Goal: Task Accomplishment & Management: Manage account settings

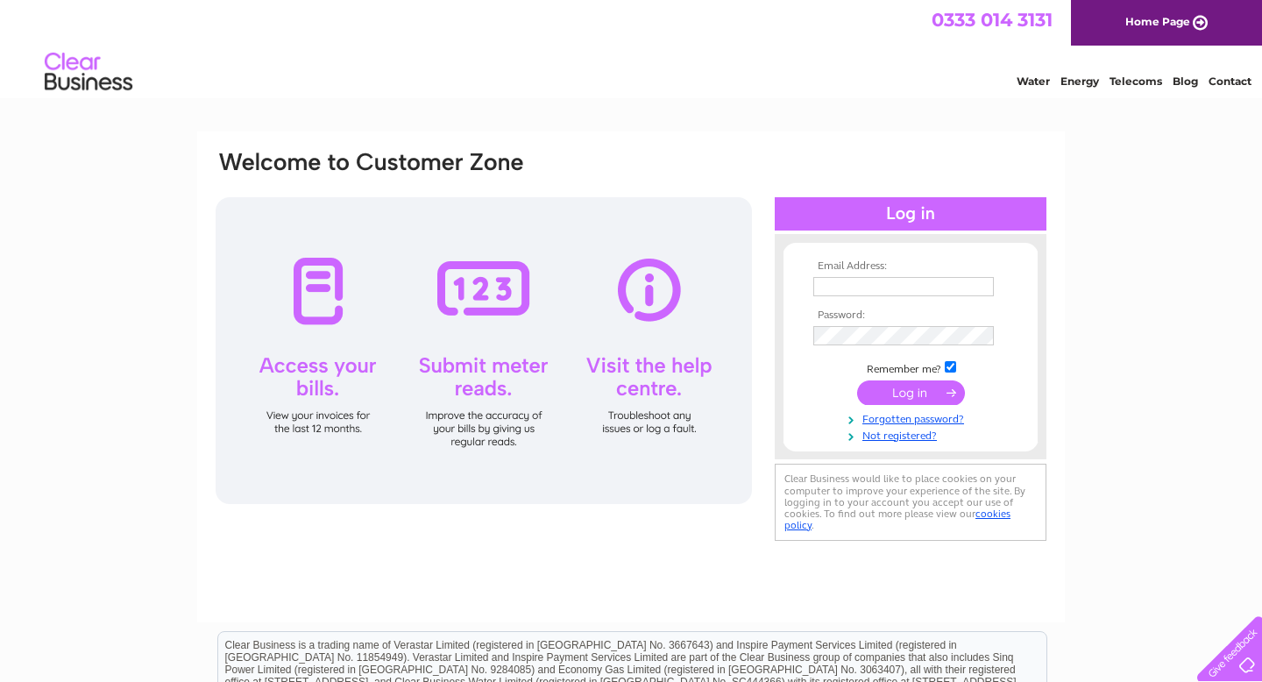
type input "countygaragedingwall@gmail.com"
click at [917, 407] on td at bounding box center [910, 392] width 203 height 33
click at [917, 399] on input "submit" at bounding box center [911, 392] width 108 height 25
click at [893, 392] on input "submit" at bounding box center [911, 392] width 108 height 25
click at [922, 394] on input "submit" at bounding box center [911, 392] width 108 height 25
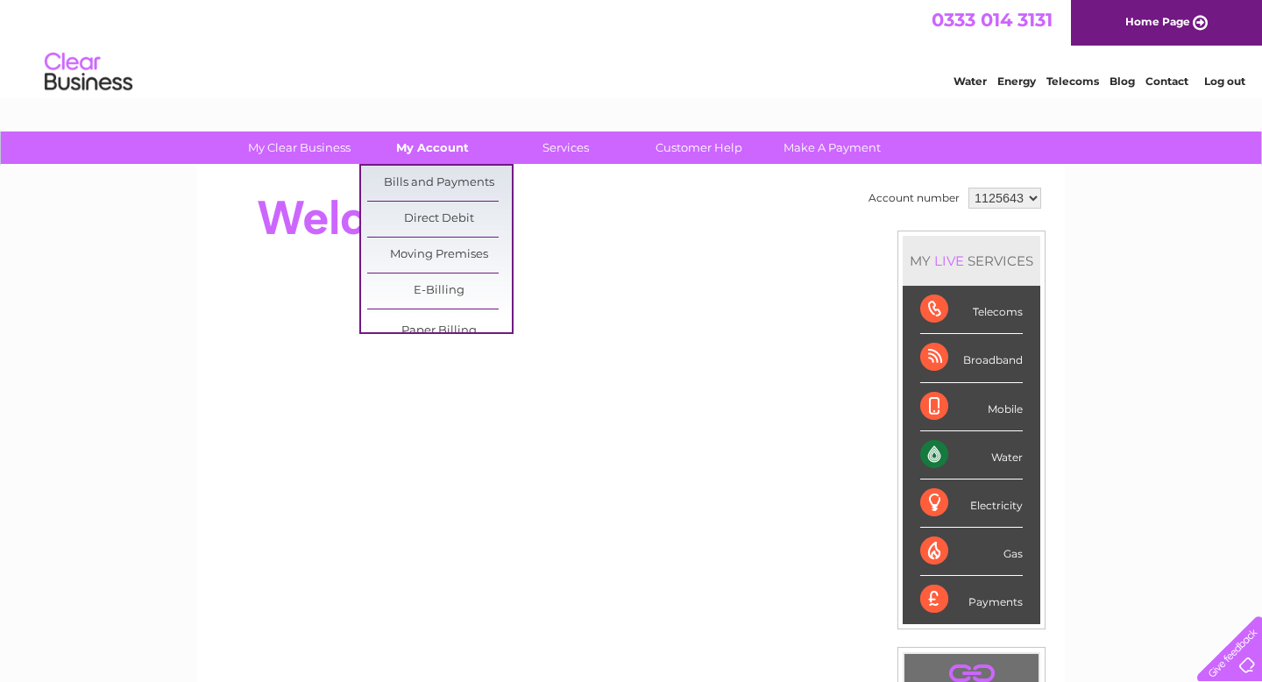
click at [424, 154] on link "My Account" at bounding box center [432, 147] width 145 height 32
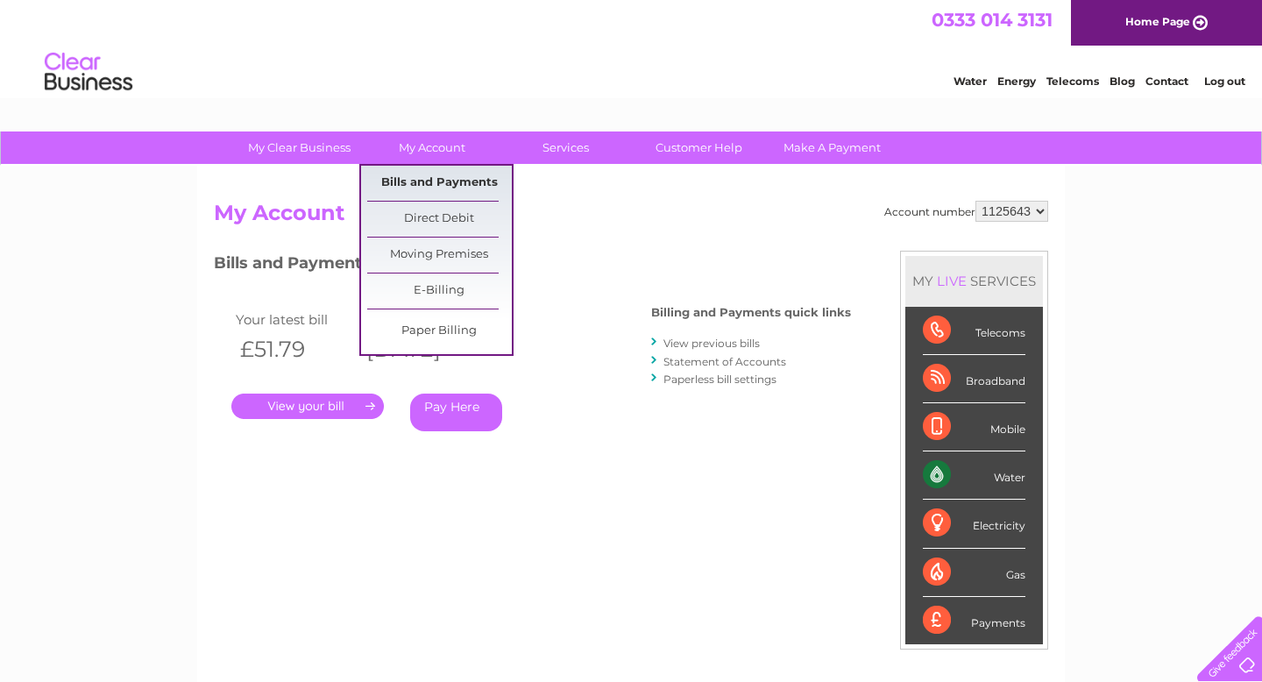
click at [426, 183] on link "Bills and Payments" at bounding box center [439, 183] width 145 height 35
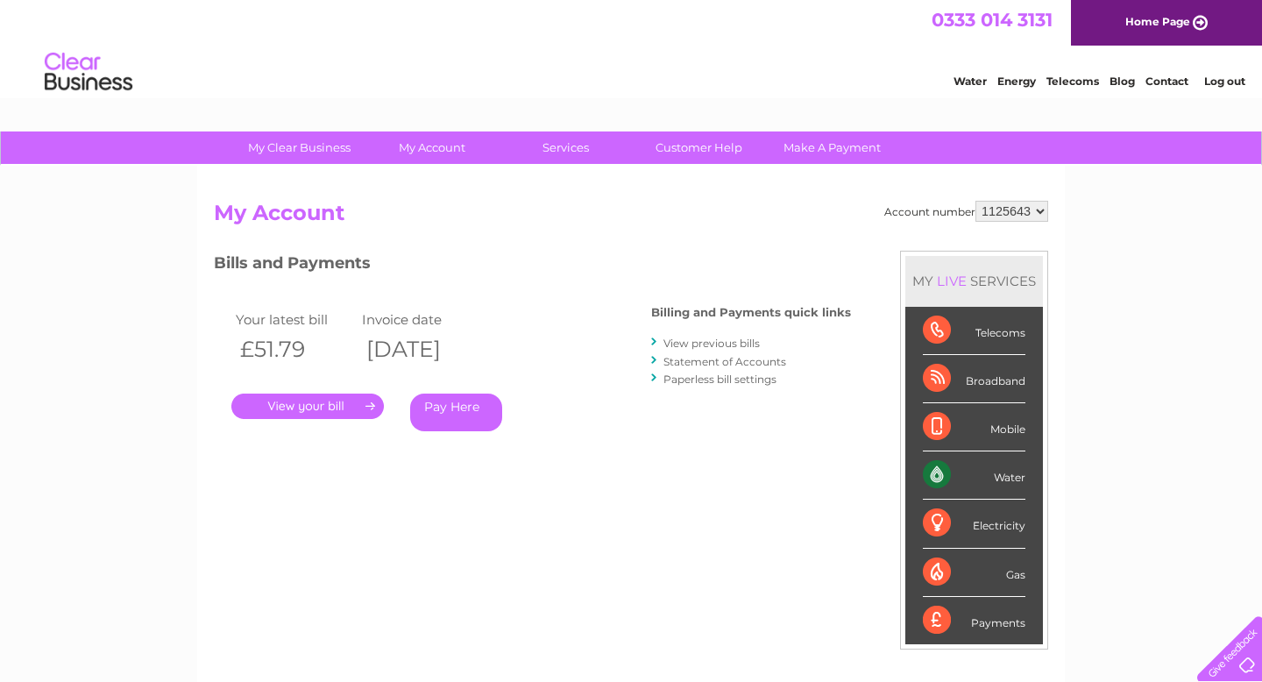
click at [319, 412] on link "." at bounding box center [307, 405] width 152 height 25
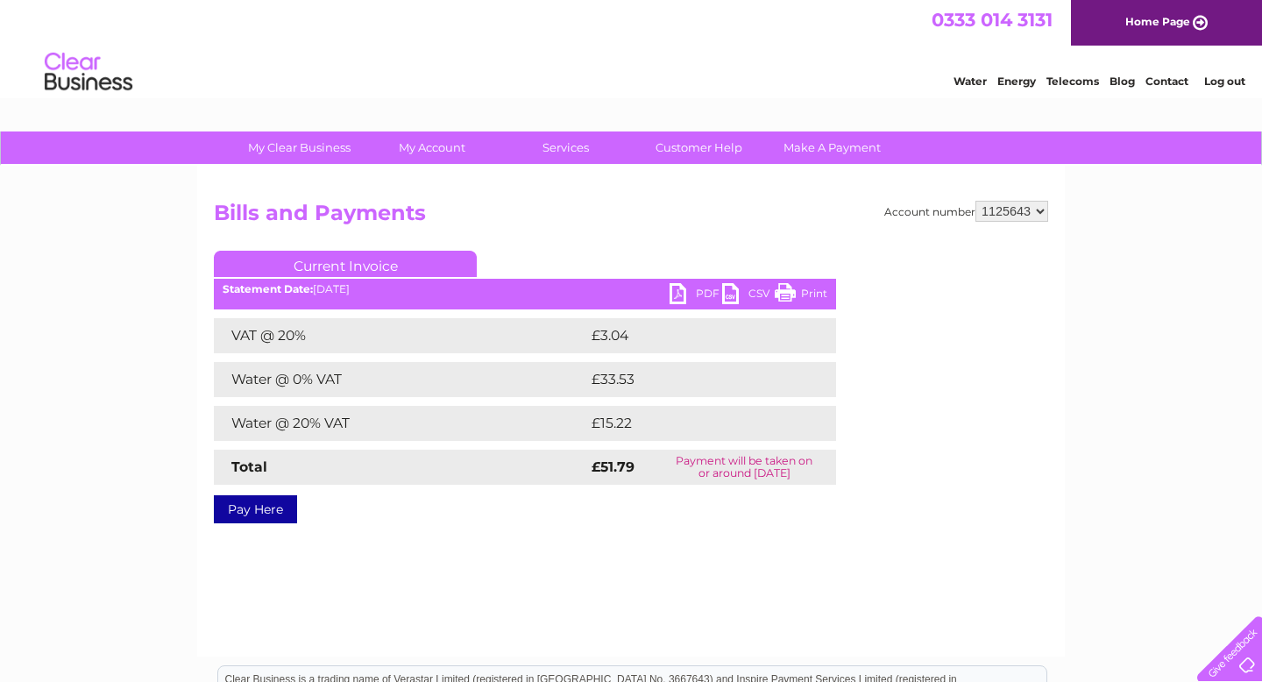
click at [791, 295] on link "Print" at bounding box center [801, 295] width 53 height 25
